Goal: Information Seeking & Learning: Understand process/instructions

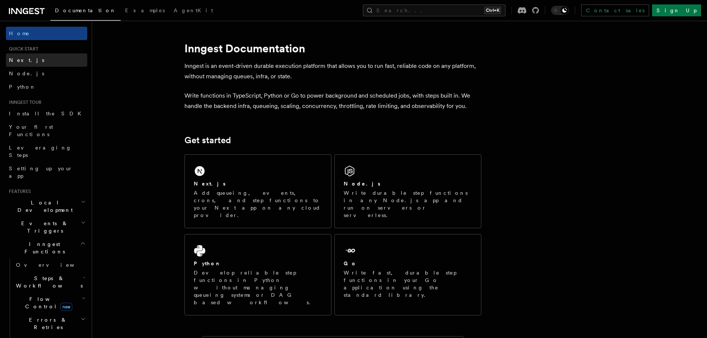
click at [29, 59] on link "Next.js" at bounding box center [46, 59] width 81 height 13
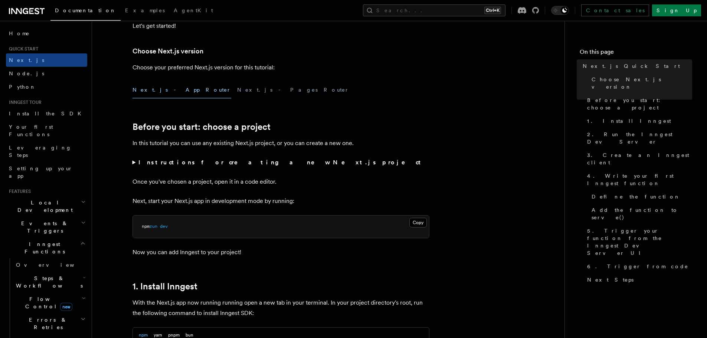
scroll to position [327, 0]
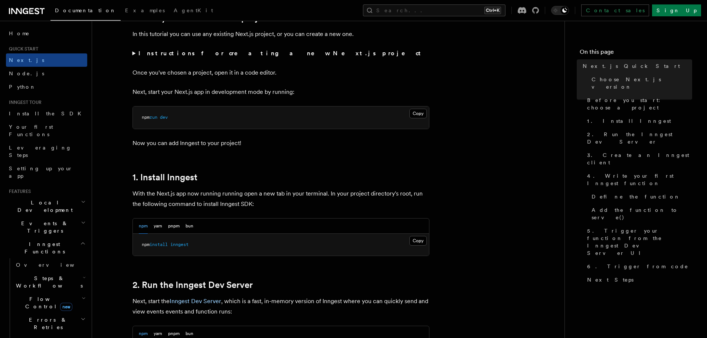
drag, startPoint x: 408, startPoint y: 114, endPoint x: 428, endPoint y: 185, distance: 74.1
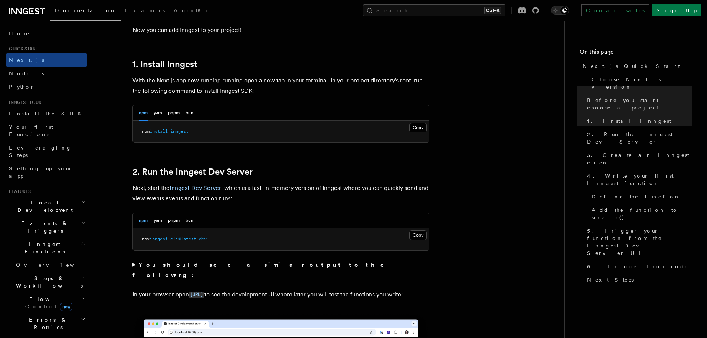
drag, startPoint x: 439, startPoint y: 104, endPoint x: 443, endPoint y: 138, distance: 34.0
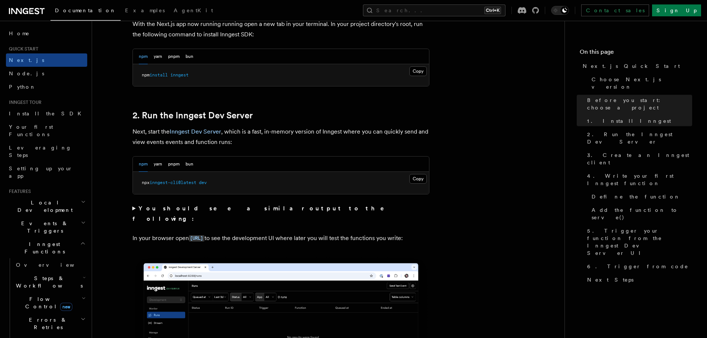
scroll to position [486, 0]
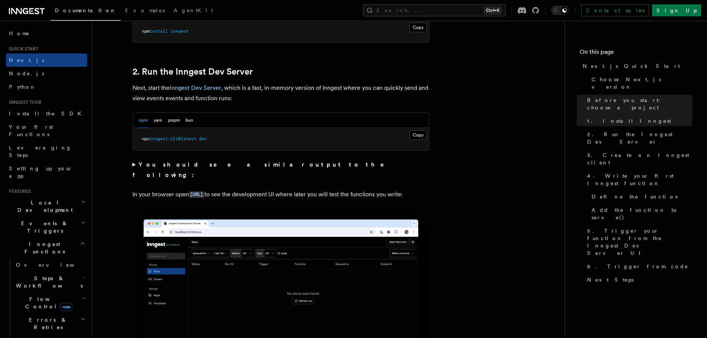
drag, startPoint x: 474, startPoint y: 168, endPoint x: 474, endPoint y: 176, distance: 7.8
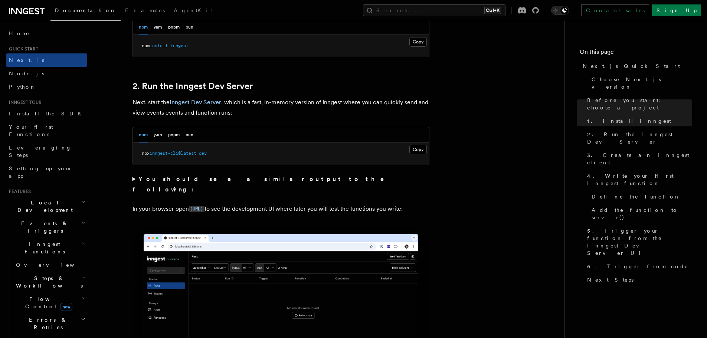
drag, startPoint x: 477, startPoint y: 104, endPoint x: 476, endPoint y: 82, distance: 21.9
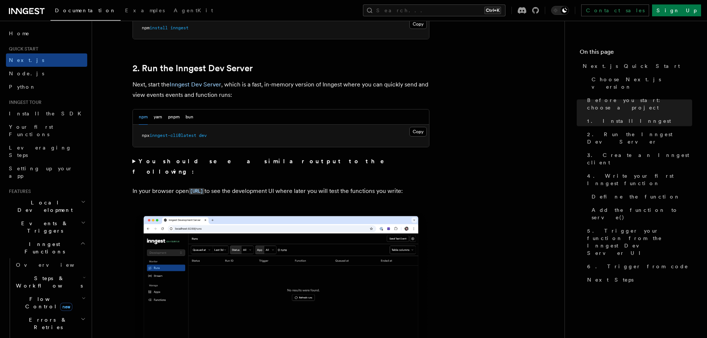
scroll to position [500, 0]
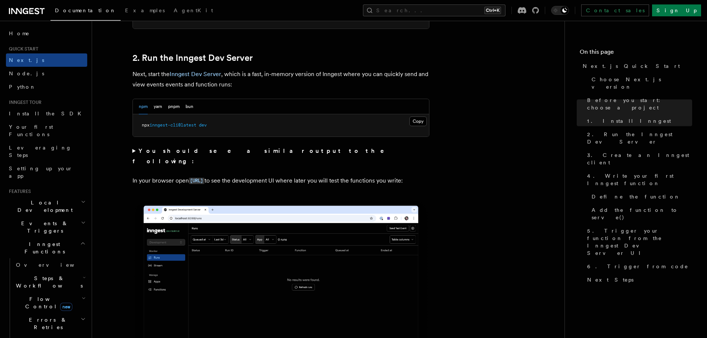
drag, startPoint x: 460, startPoint y: 129, endPoint x: 459, endPoint y: 142, distance: 13.0
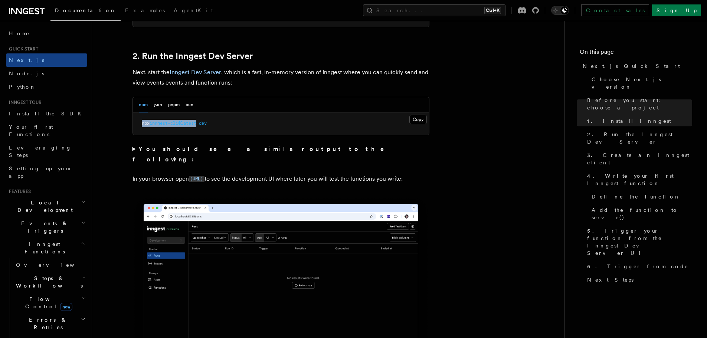
drag, startPoint x: 201, startPoint y: 123, endPoint x: 139, endPoint y: 121, distance: 61.2
click at [139, 121] on pre "npx inngest-cli@latest dev" at bounding box center [281, 123] width 296 height 22
copy span "npx inngest-cli@latest"
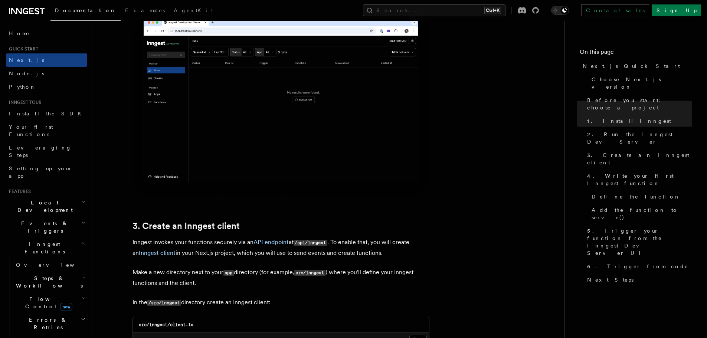
drag, startPoint x: 438, startPoint y: 141, endPoint x: 442, endPoint y: 204, distance: 63.5
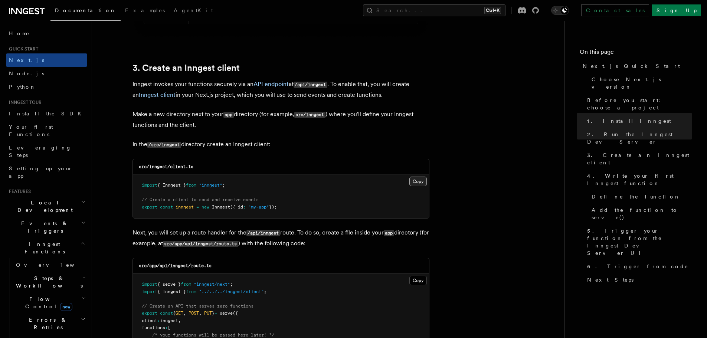
click at [417, 181] on button "Copy Copied" at bounding box center [417, 182] width 17 height 10
click at [412, 184] on button "Copy Copied" at bounding box center [417, 182] width 17 height 10
click at [356, 146] on p "In the /src/inngest directory create an Inngest client:" at bounding box center [280, 144] width 297 height 11
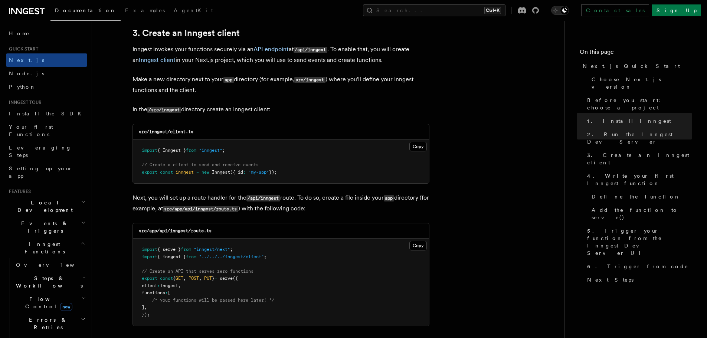
drag, startPoint x: 434, startPoint y: 177, endPoint x: 421, endPoint y: 222, distance: 47.1
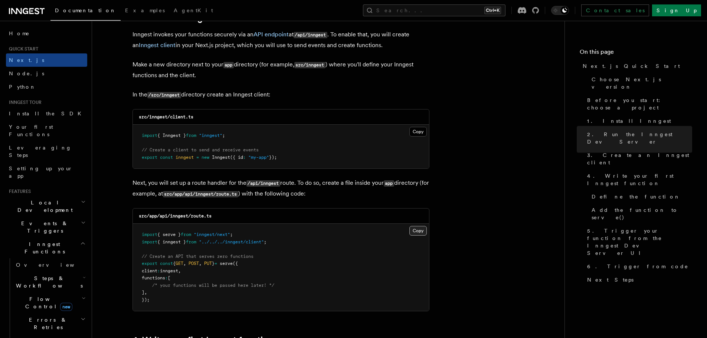
click at [412, 230] on button "Copy Copied" at bounding box center [417, 231] width 17 height 10
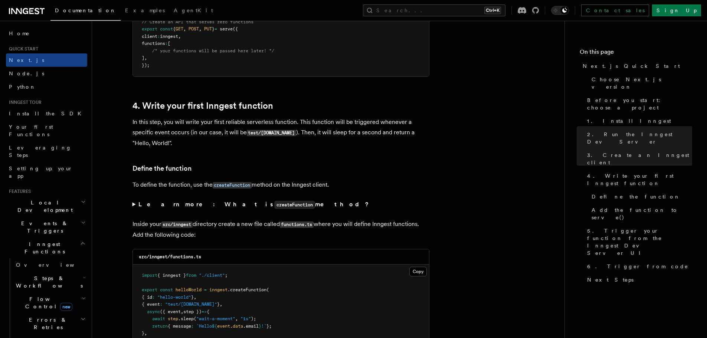
scroll to position [1166, 0]
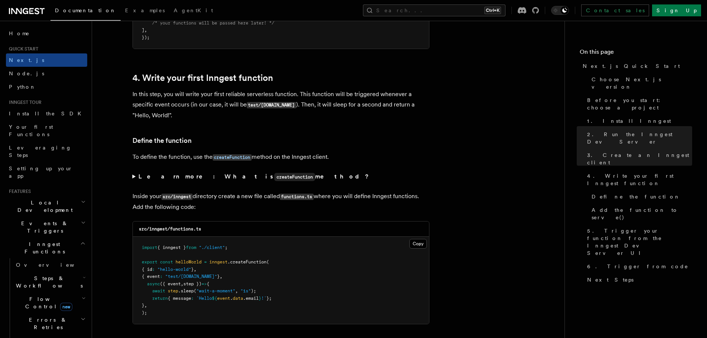
drag, startPoint x: 470, startPoint y: 151, endPoint x: 478, endPoint y: 186, distance: 36.1
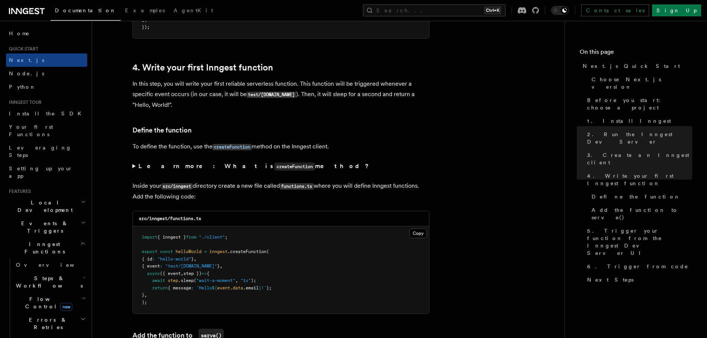
click at [417, 228] on pre "import { inngest } from "./client" ; export const helloWorld = inngest .createF…" at bounding box center [281, 269] width 296 height 87
click at [418, 236] on button "Copy Copied" at bounding box center [417, 234] width 17 height 10
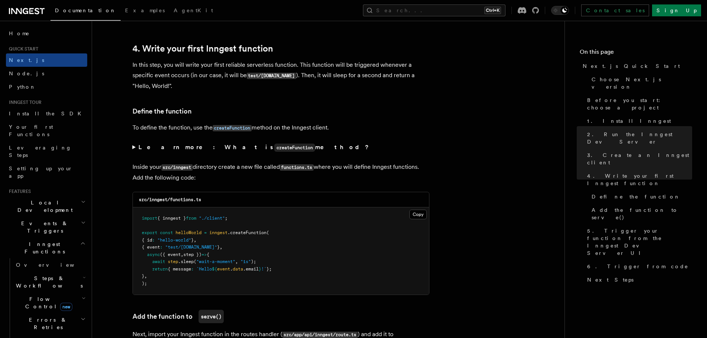
drag, startPoint x: 426, startPoint y: 107, endPoint x: 429, endPoint y: 122, distance: 15.8
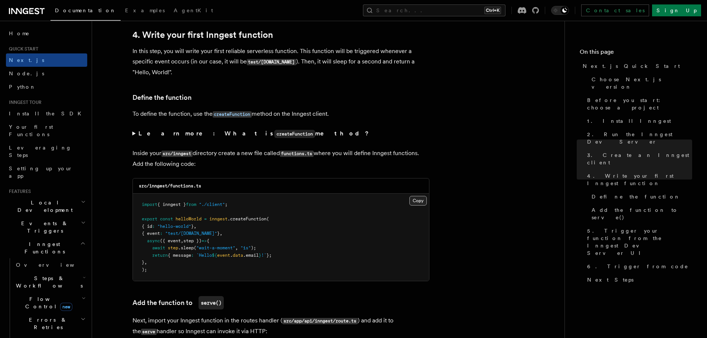
click at [417, 198] on button "Copy Copied" at bounding box center [417, 201] width 17 height 10
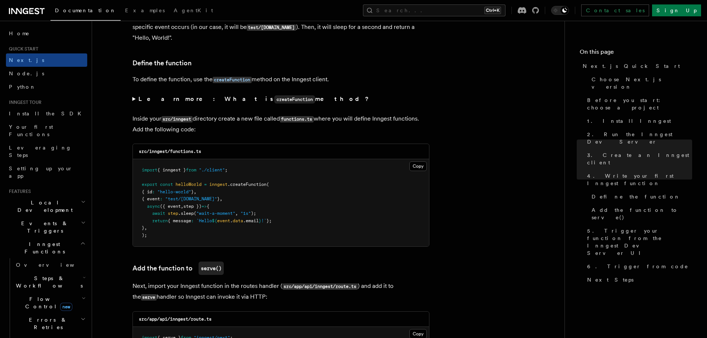
drag, startPoint x: 498, startPoint y: 186, endPoint x: 500, endPoint y: 204, distance: 18.4
